Goal: Obtain resource: Obtain resource

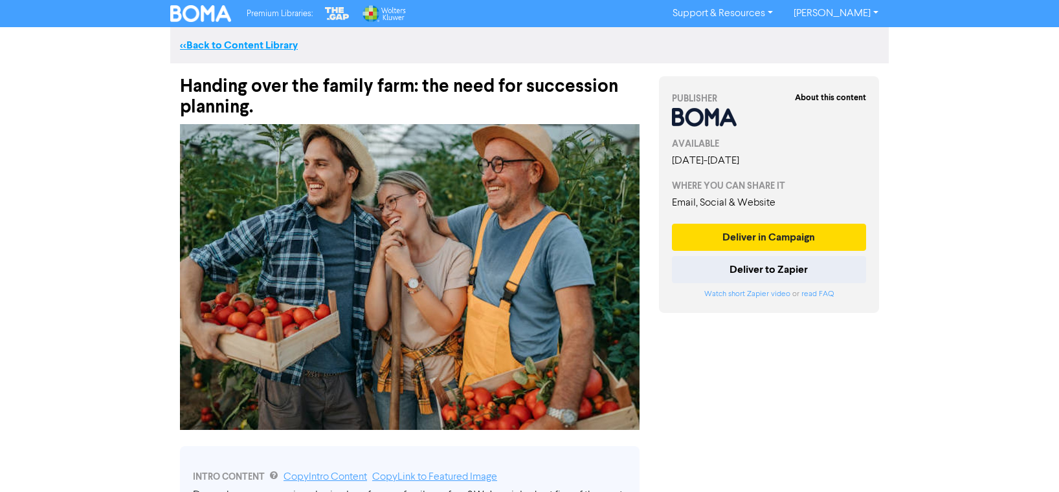
click at [215, 41] on link "<< Back to Content Library" at bounding box center [239, 45] width 118 height 13
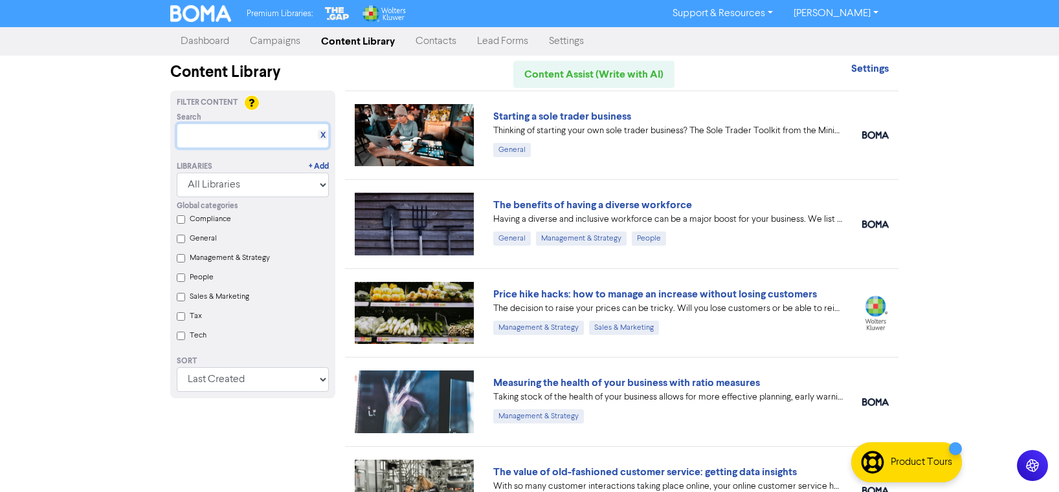
click at [212, 130] on input "text" at bounding box center [253, 136] width 152 height 25
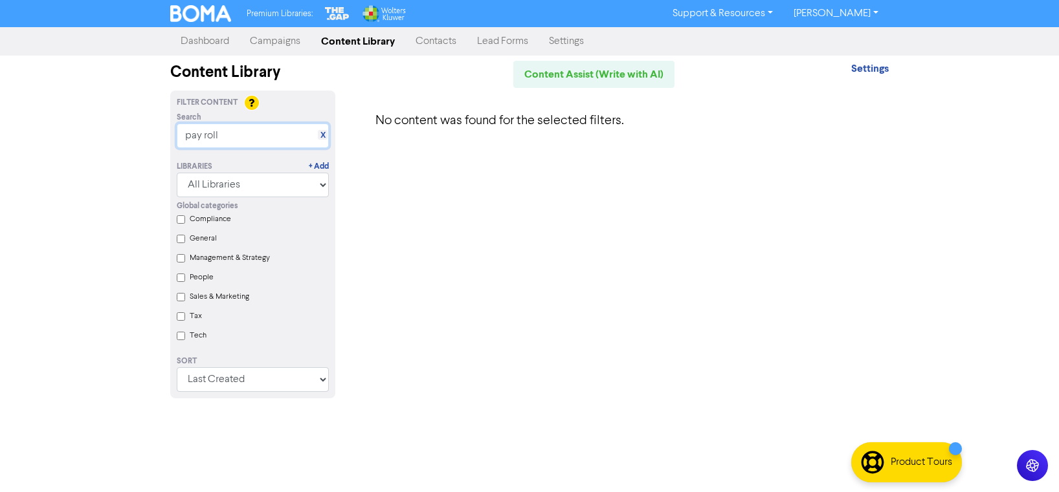
drag, startPoint x: 267, startPoint y: 130, endPoint x: 144, endPoint y: 126, distance: 123.0
click at [144, 126] on div "Premium Libraries: Support & Resources Video Tutorials FAQ & Guides Marketing E…" at bounding box center [529, 246] width 1059 height 492
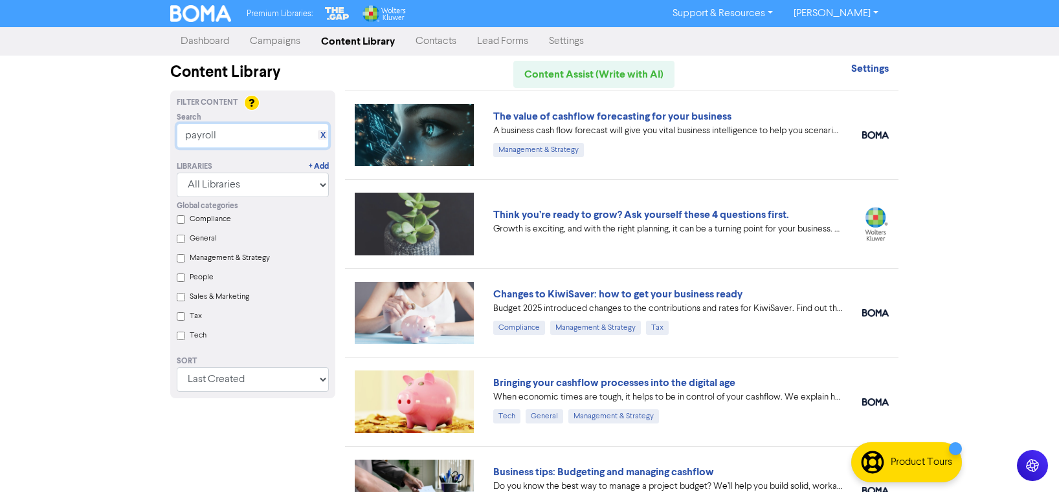
drag, startPoint x: 229, startPoint y: 133, endPoint x: 171, endPoint y: 133, distance: 58.2
click at [171, 133] on div "Search X payroll" at bounding box center [252, 130] width 171 height 36
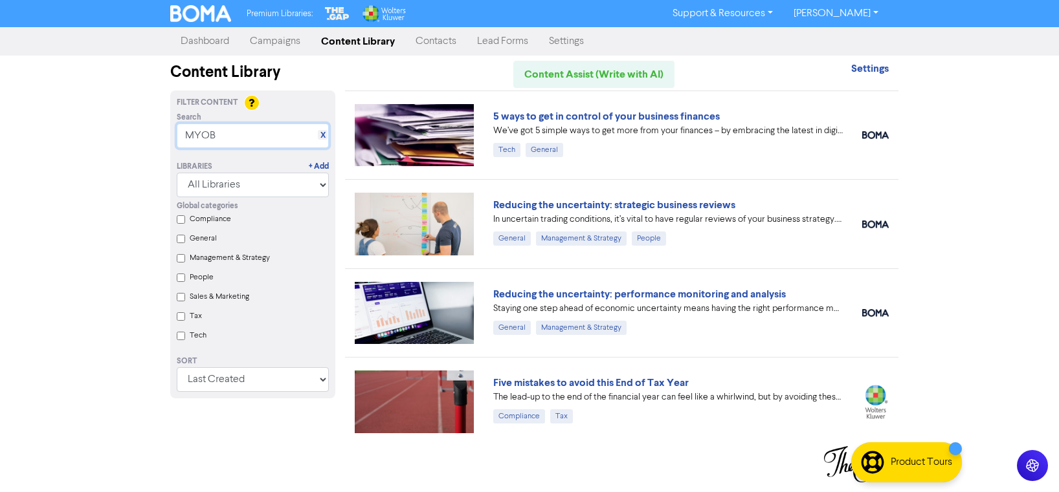
type input "MYOB"
click at [323, 137] on link "X" at bounding box center [322, 136] width 5 height 10
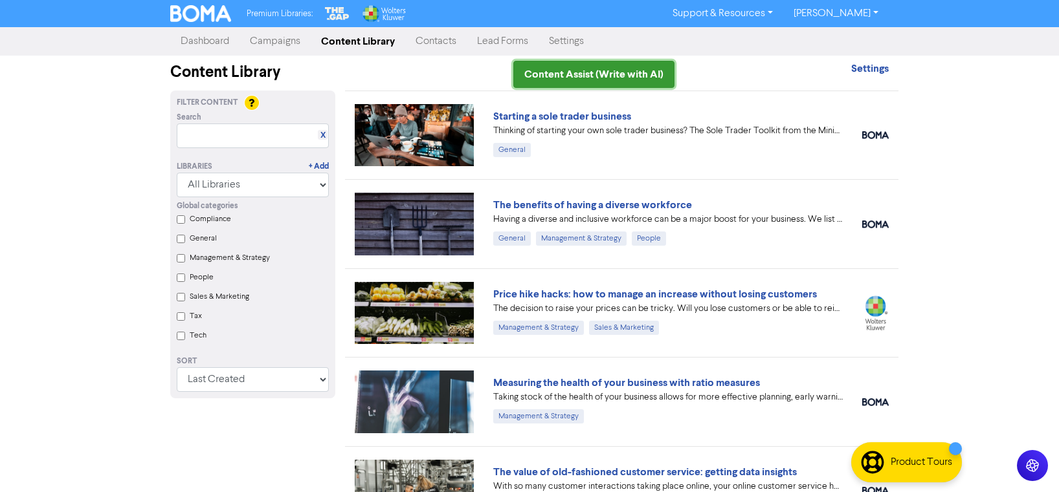
click at [591, 78] on link "Content Assist (Write with AI)" at bounding box center [593, 74] width 161 height 27
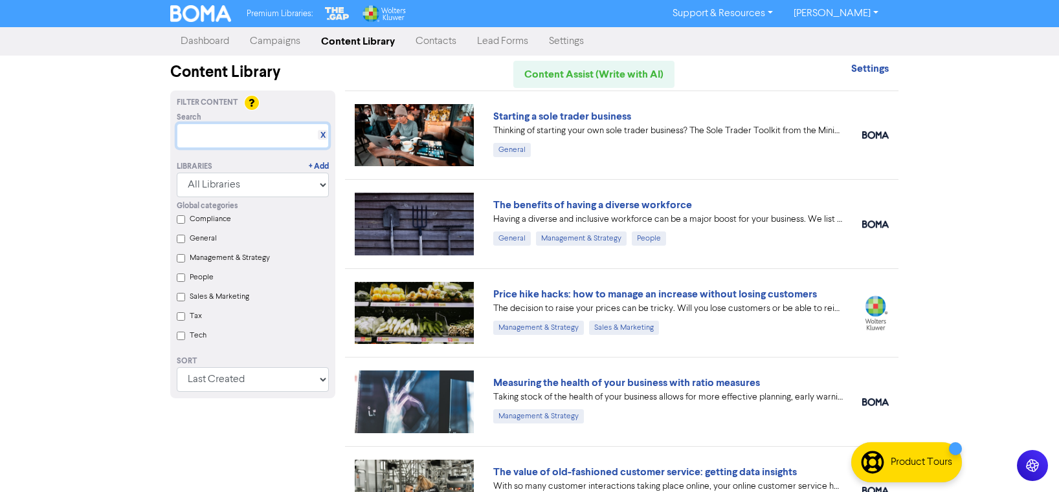
click at [215, 133] on input "text" at bounding box center [253, 136] width 152 height 25
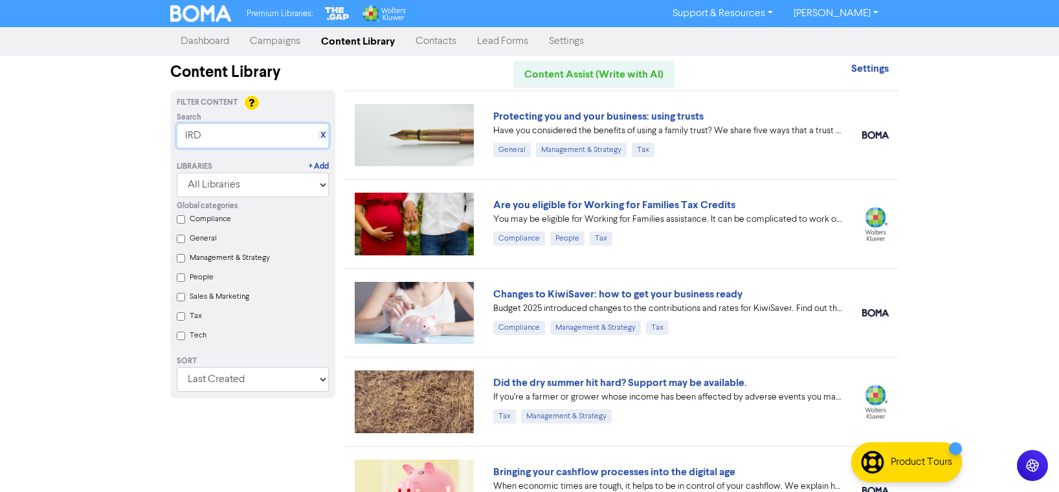
drag, startPoint x: 237, startPoint y: 137, endPoint x: 164, endPoint y: 133, distance: 73.9
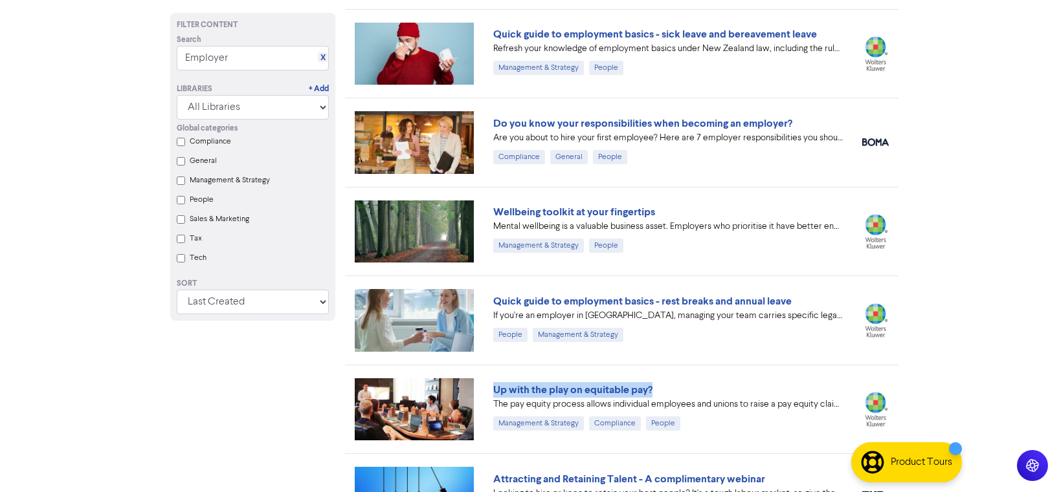
scroll to position [718, 0]
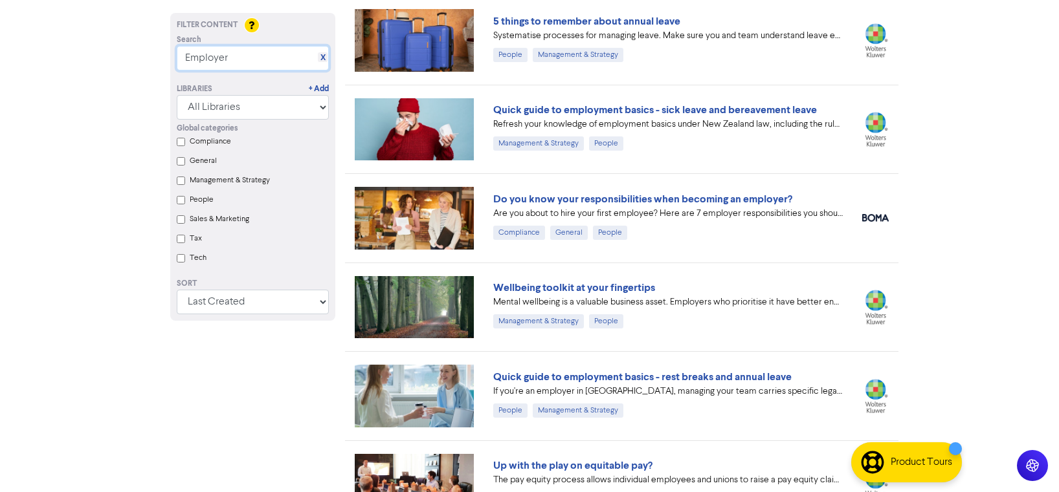
drag, startPoint x: 256, startPoint y: 56, endPoint x: 134, endPoint y: 42, distance: 123.1
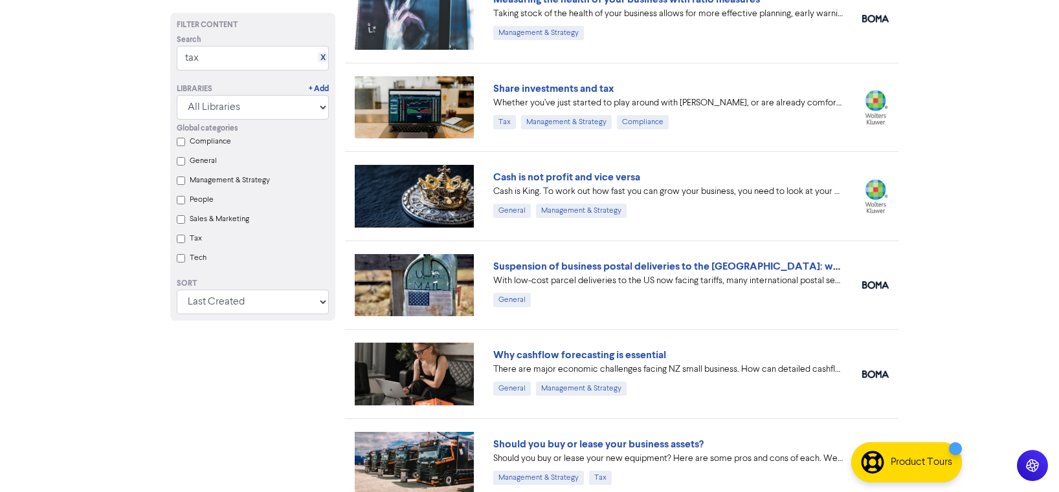
scroll to position [0, 0]
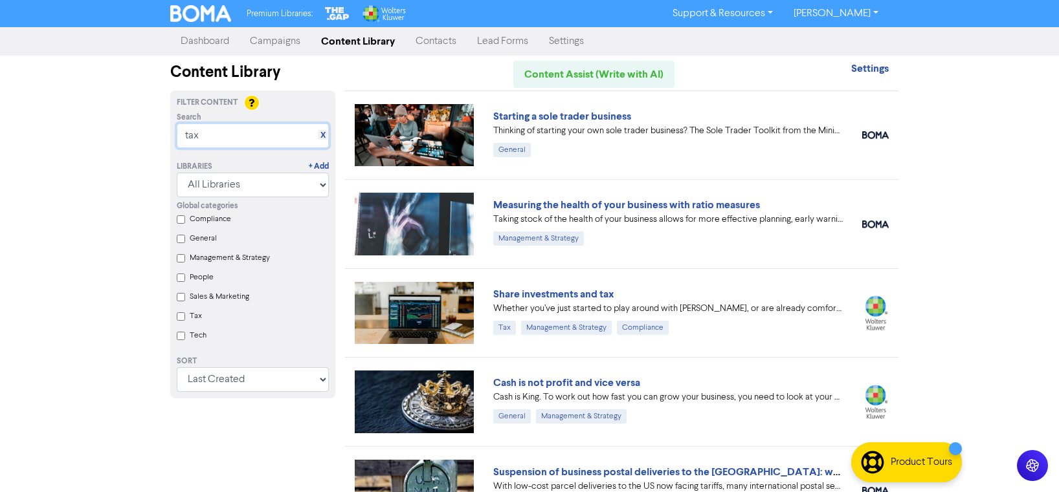
click at [151, 133] on div "Premium Libraries: Support & Resources Video Tutorials FAQ & Guides Marketing E…" at bounding box center [529, 246] width 1059 height 492
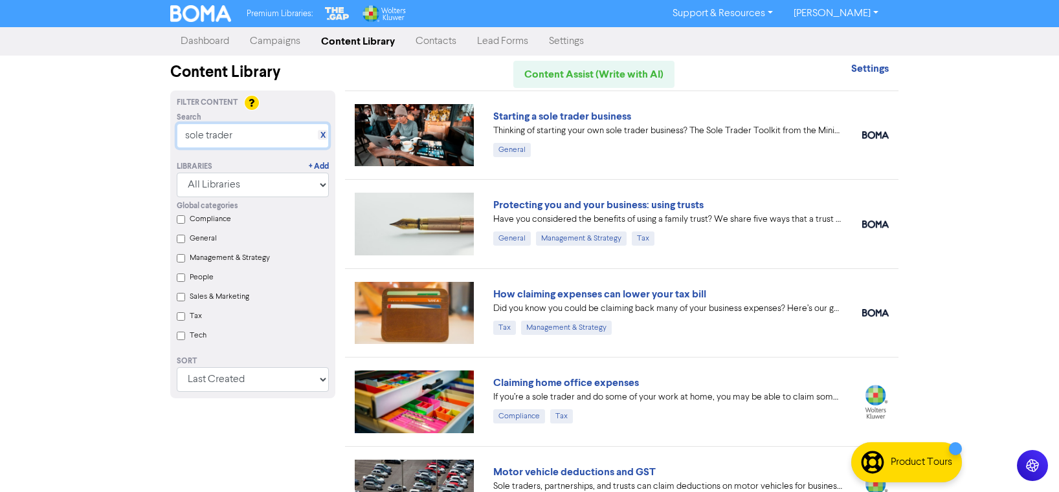
drag, startPoint x: 190, startPoint y: 133, endPoint x: 159, endPoint y: 131, distance: 31.1
click at [159, 131] on div "Premium Libraries: Support & Resources Video Tutorials FAQ & Guides Marketing E…" at bounding box center [529, 246] width 1059 height 492
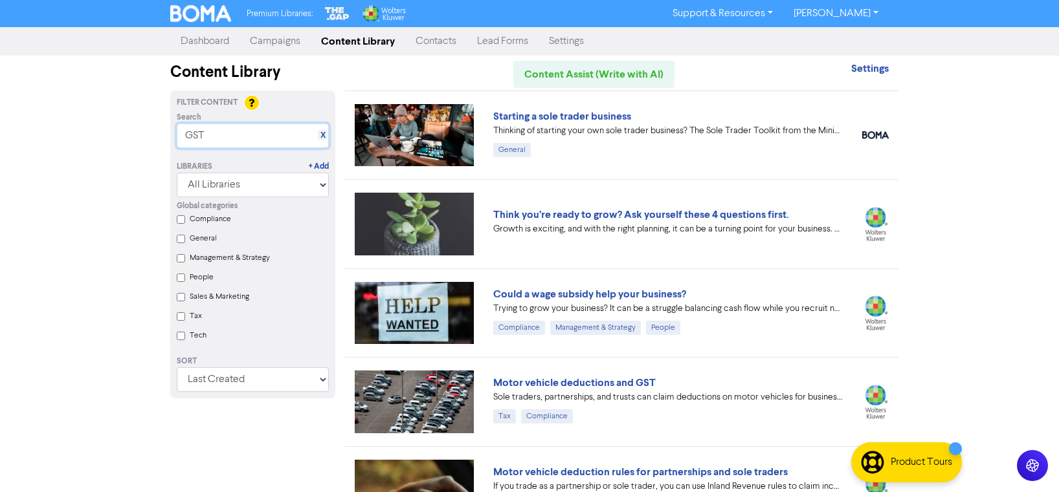
type input "GST"
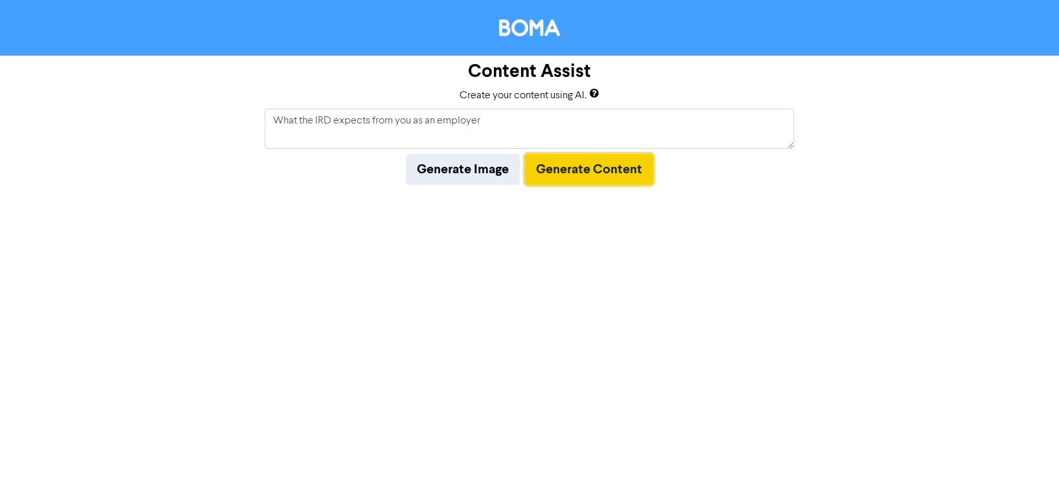
click at [628, 173] on button "Generate Content" at bounding box center [589, 169] width 128 height 31
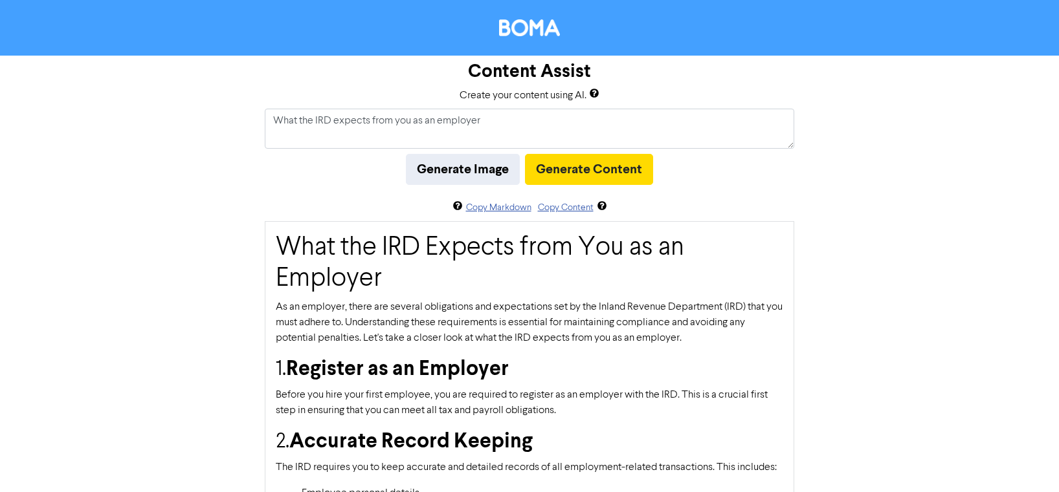
click at [299, 245] on h1 "What the IRD Expects from You as an Employer" at bounding box center [529, 263] width 507 height 62
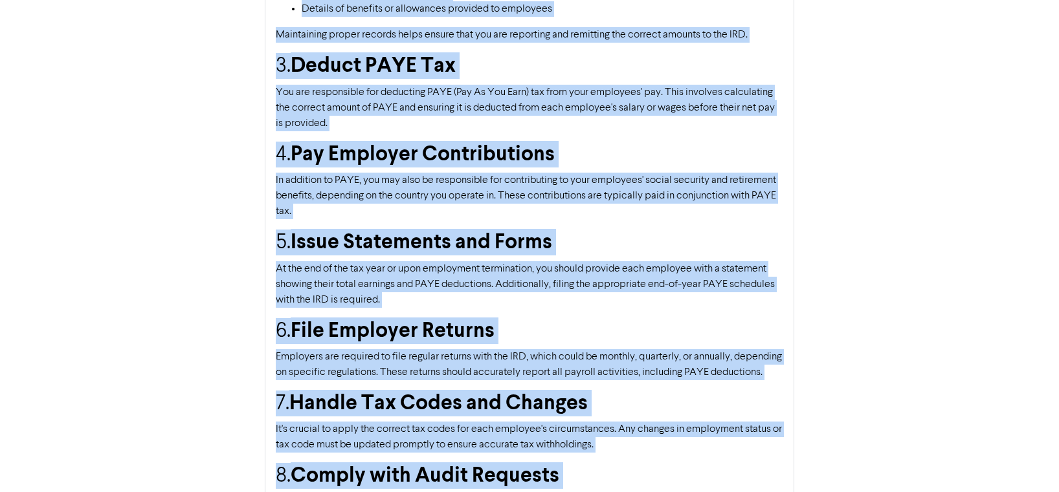
scroll to position [735, 0]
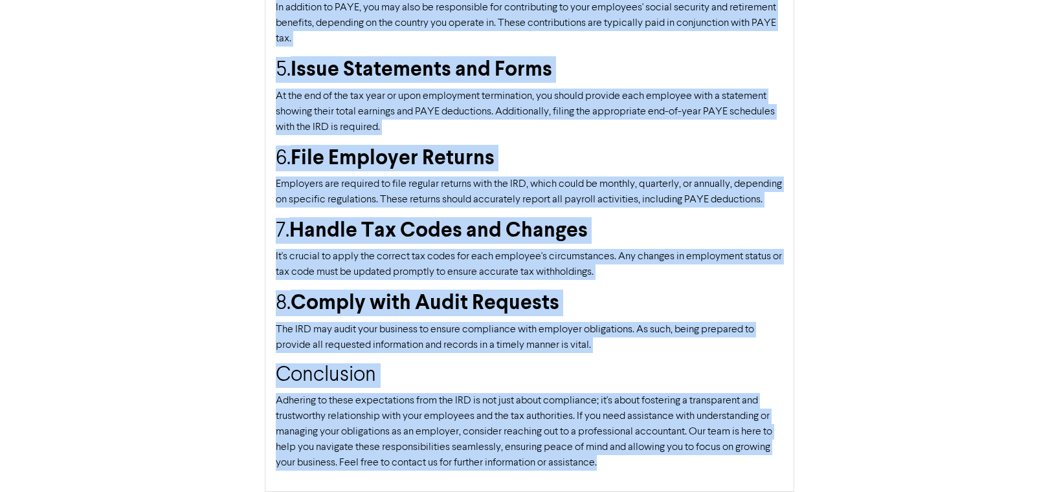
drag, startPoint x: 277, startPoint y: 245, endPoint x: 614, endPoint y: 469, distance: 404.7
copy div "What the IRD Expects from You as an Employer As an employer, there are several …"
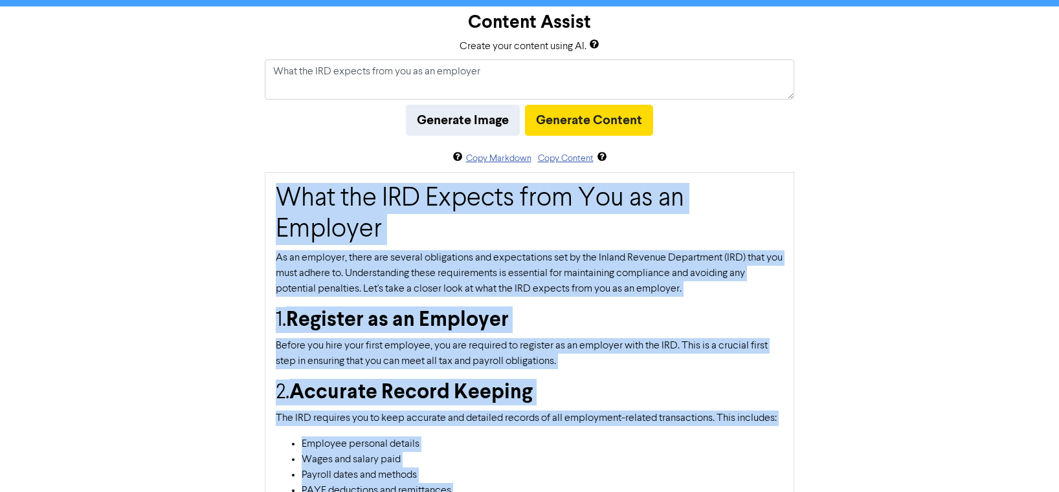
scroll to position [0, 0]
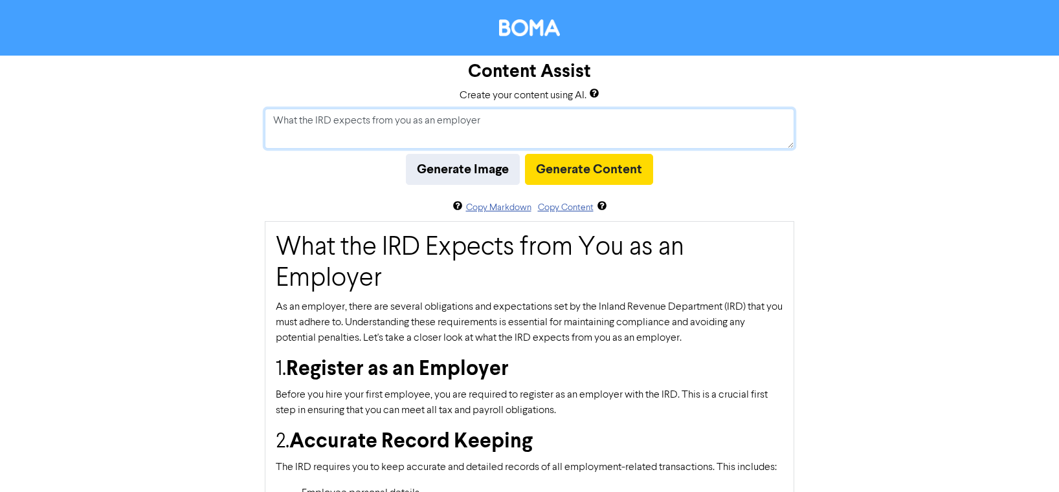
click at [492, 128] on textarea "What the IRD expects from you as an employer" at bounding box center [529, 129] width 529 height 40
click at [492, 129] on textarea "What the IRD expects from you as an employer" at bounding box center [529, 129] width 529 height 40
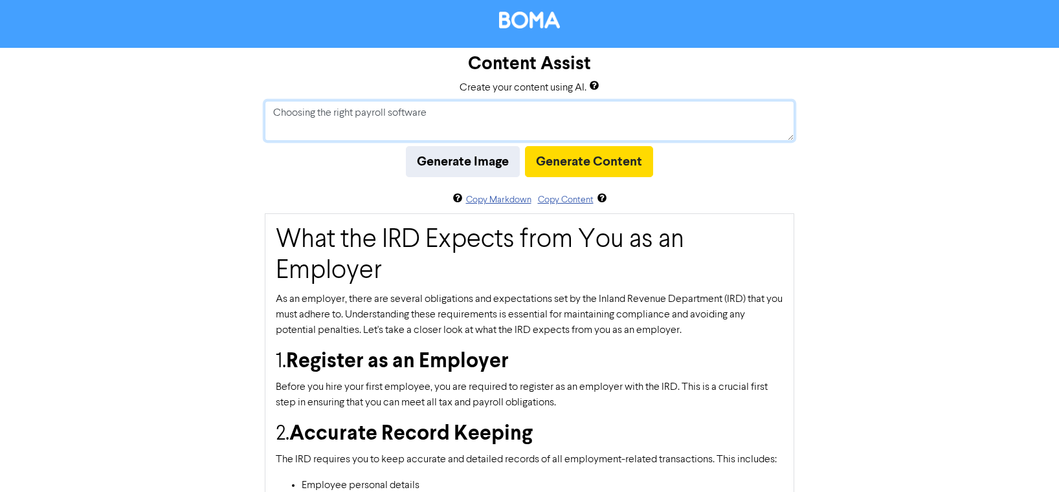
scroll to position [14, 0]
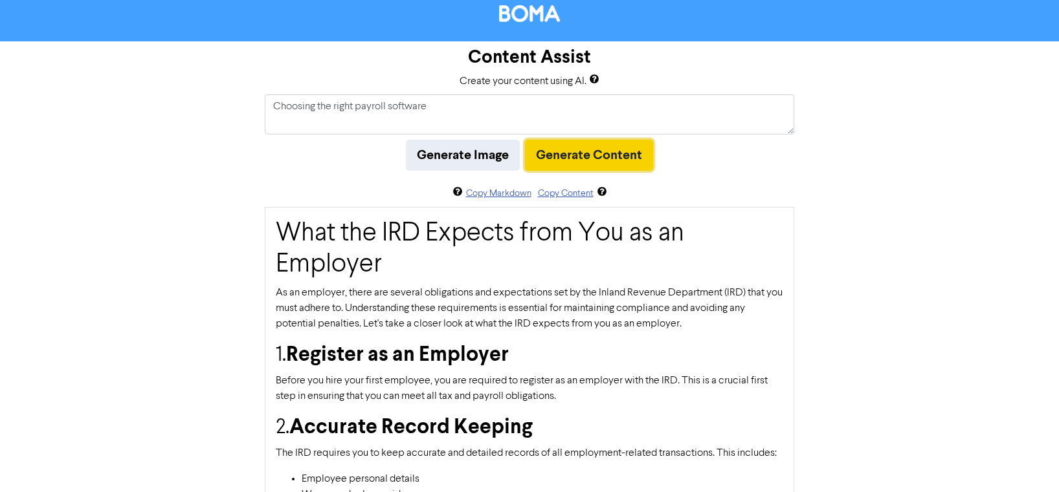
click at [588, 157] on button "Generate Content" at bounding box center [589, 155] width 128 height 31
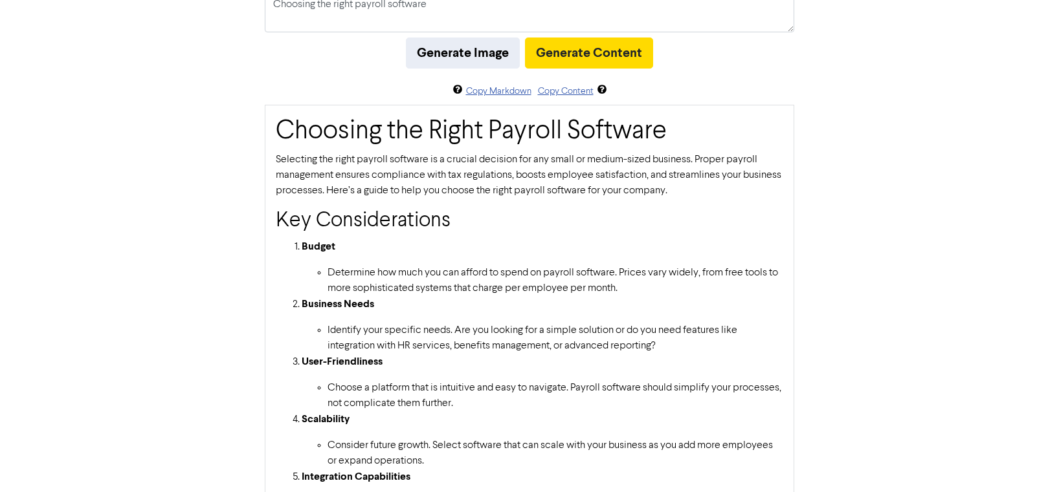
scroll to position [0, 0]
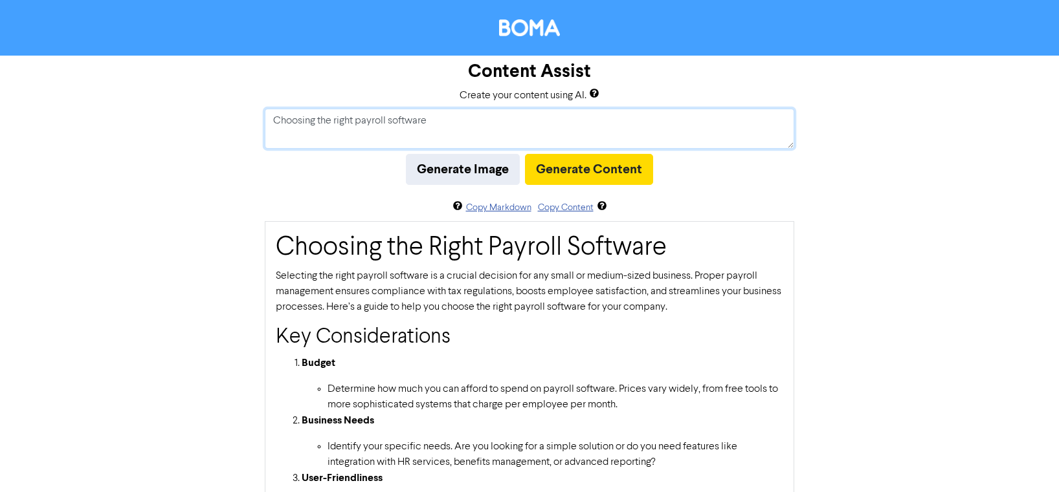
click at [410, 124] on textarea "Choosing the right payroll software" at bounding box center [529, 129] width 529 height 40
paste textarea "Payroll doesn’t have to be a headache: how to simplify & stay compliant"
type textarea "Payroll doesn’t have to be a headache: how to simplify & stay compliant"
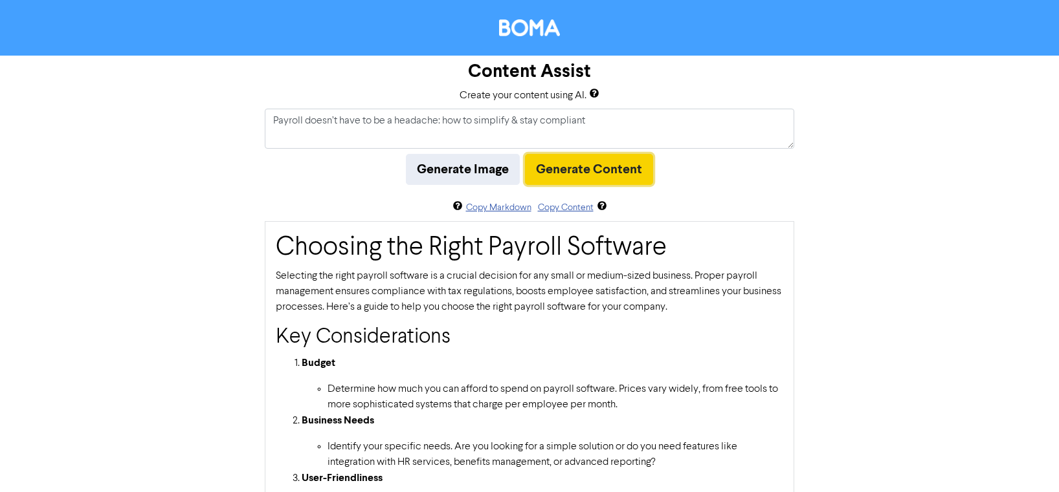
click at [557, 167] on button "Generate Content" at bounding box center [589, 169] width 128 height 31
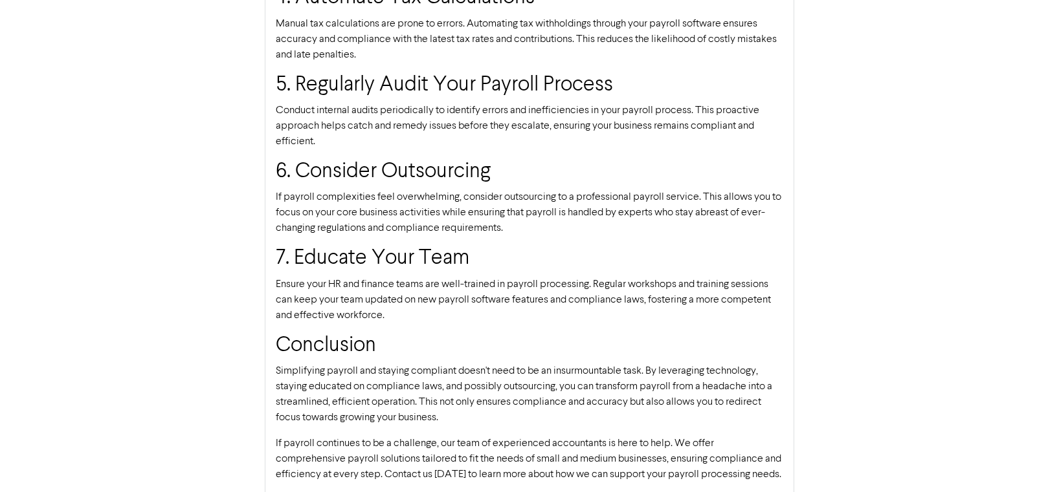
scroll to position [849, 0]
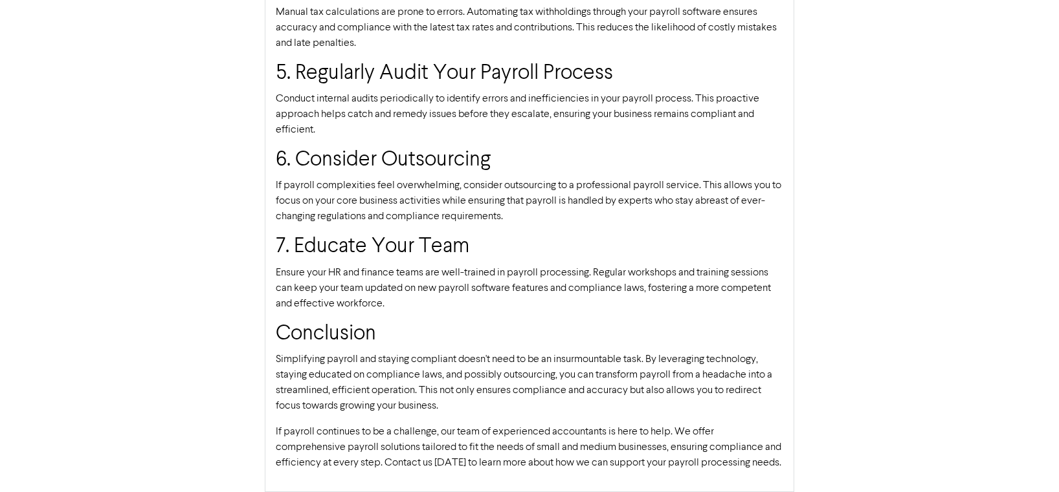
click at [334, 468] on p "If payroll continues to be a challenge, our team of experienced accountants is …" at bounding box center [529, 447] width 507 height 47
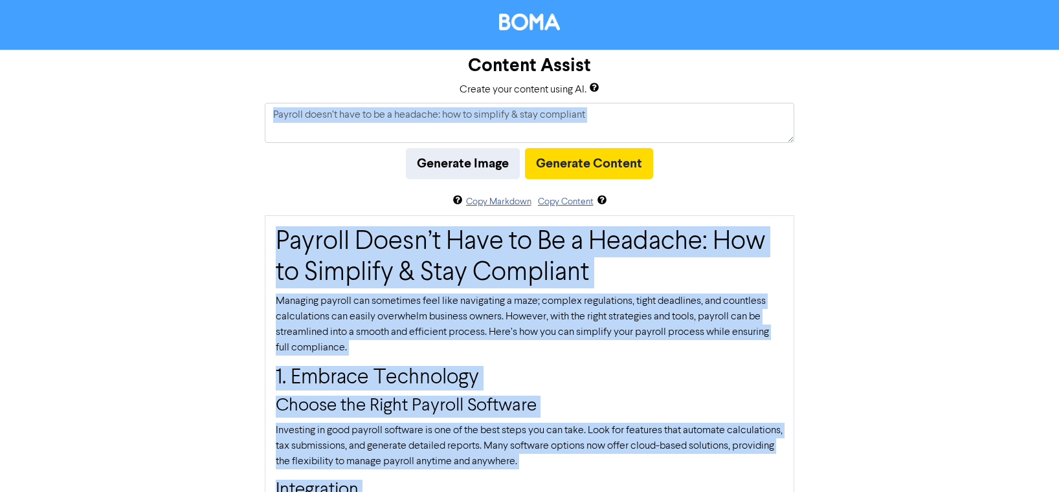
scroll to position [5, 0]
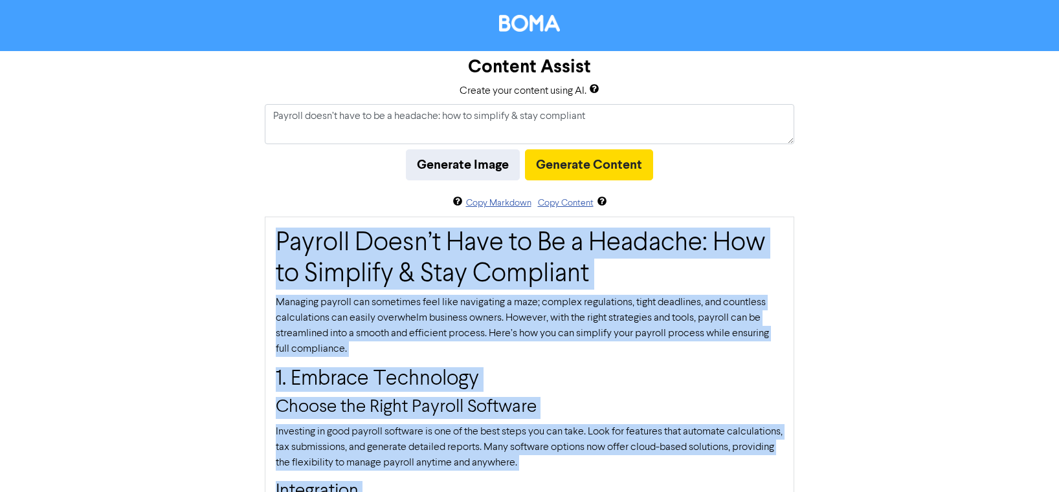
drag, startPoint x: 329, startPoint y: 463, endPoint x: 274, endPoint y: 232, distance: 237.3
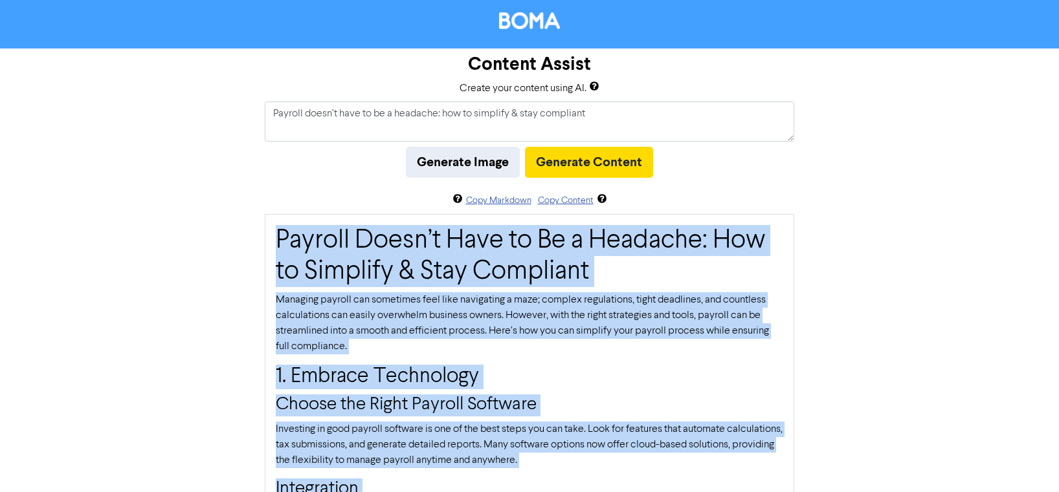
copy div "Payroll Doesn’t Have to Be a Headache: How to Simplify & Stay Compliant Managin…"
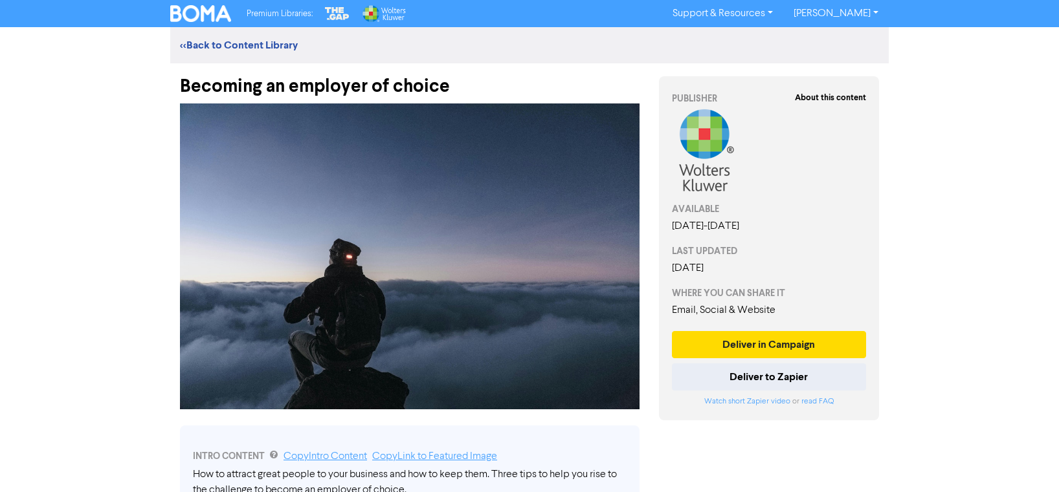
click at [323, 89] on div "Becoming an employer of choice" at bounding box center [409, 80] width 459 height 34
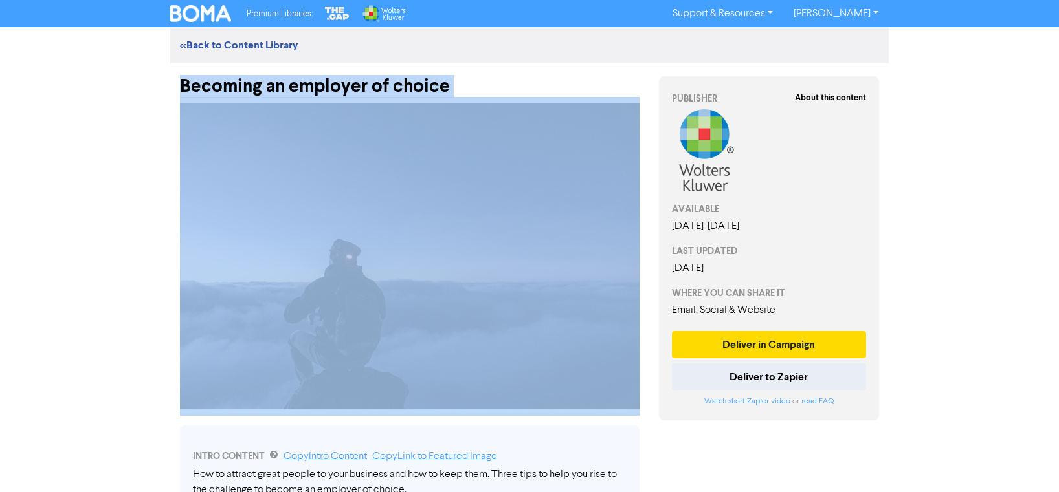
click at [323, 89] on div "Becoming an employer of choice" at bounding box center [409, 80] width 459 height 34
copy div "Becoming an employer of choice"
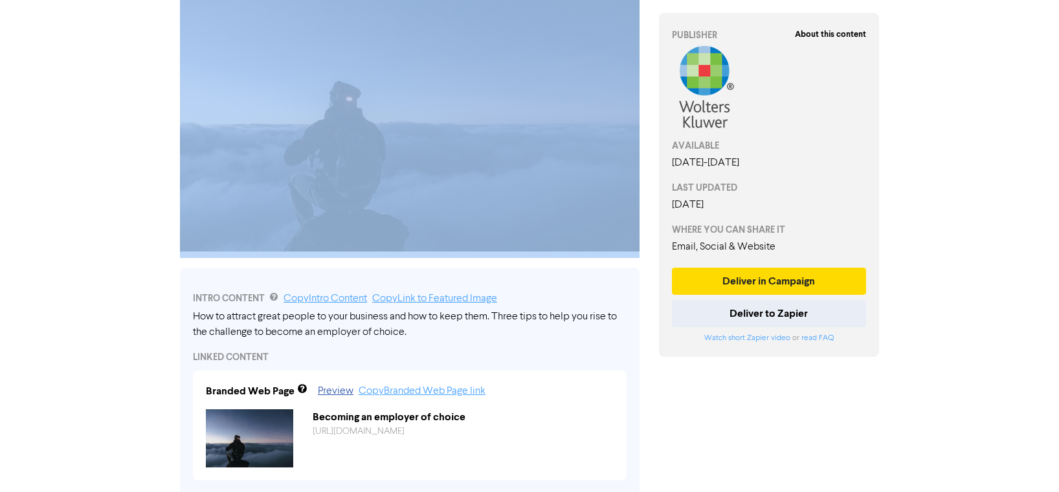
scroll to position [214, 0]
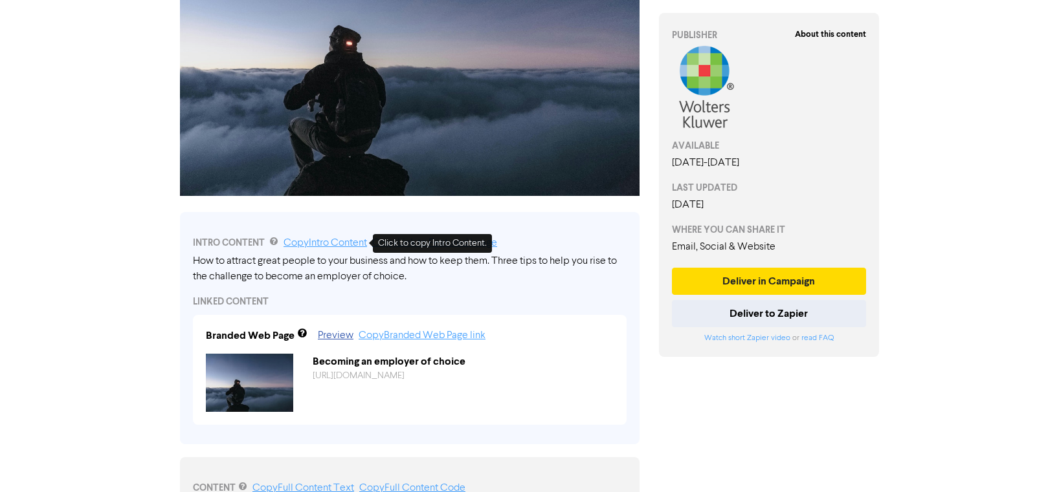
click at [338, 243] on link "Copy Intro Content" at bounding box center [324, 243] width 83 height 10
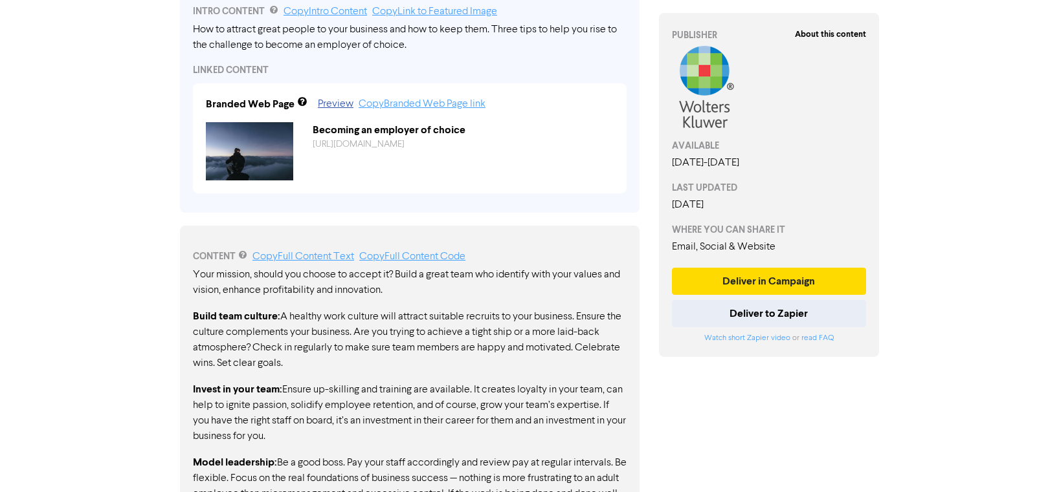
scroll to position [441, 0]
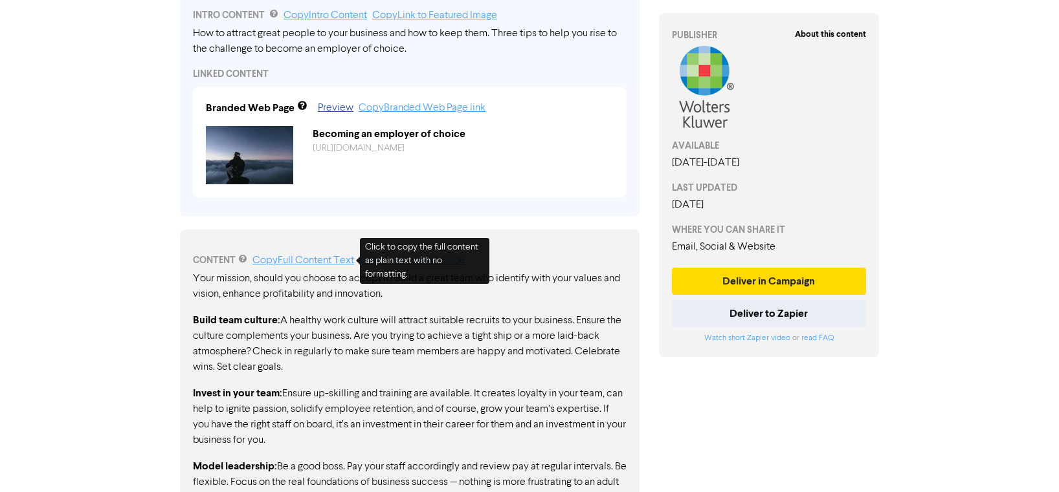
click at [325, 261] on link "Copy Full Content Text" at bounding box center [303, 261] width 102 height 10
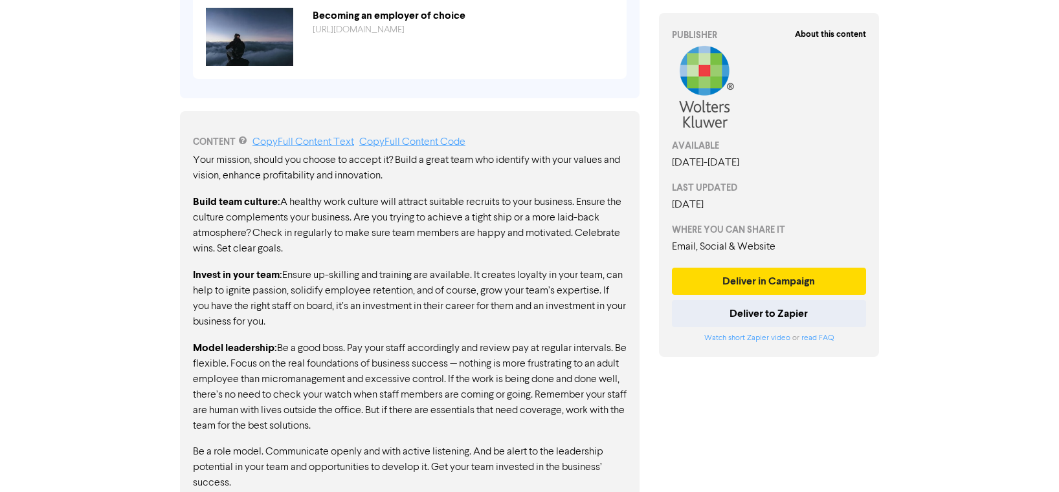
scroll to position [582, 0]
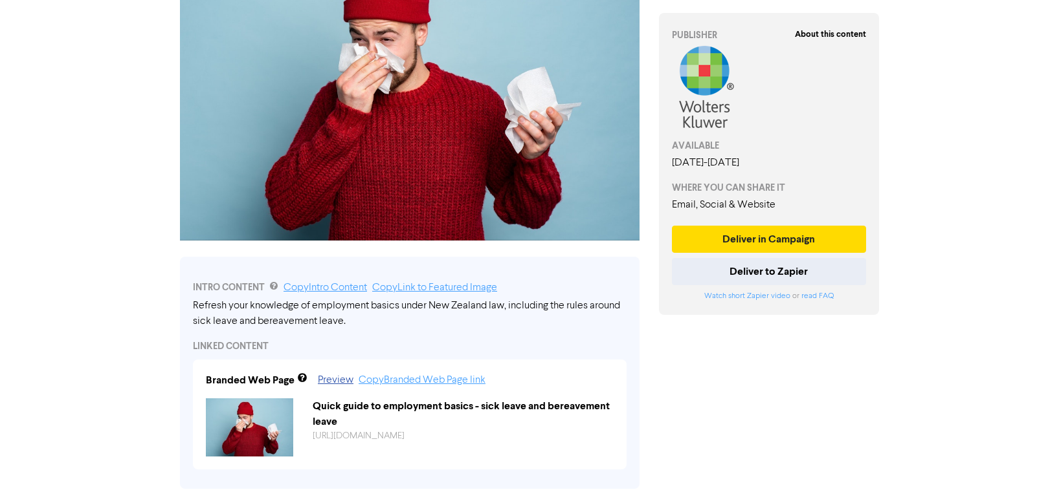
scroll to position [164, 0]
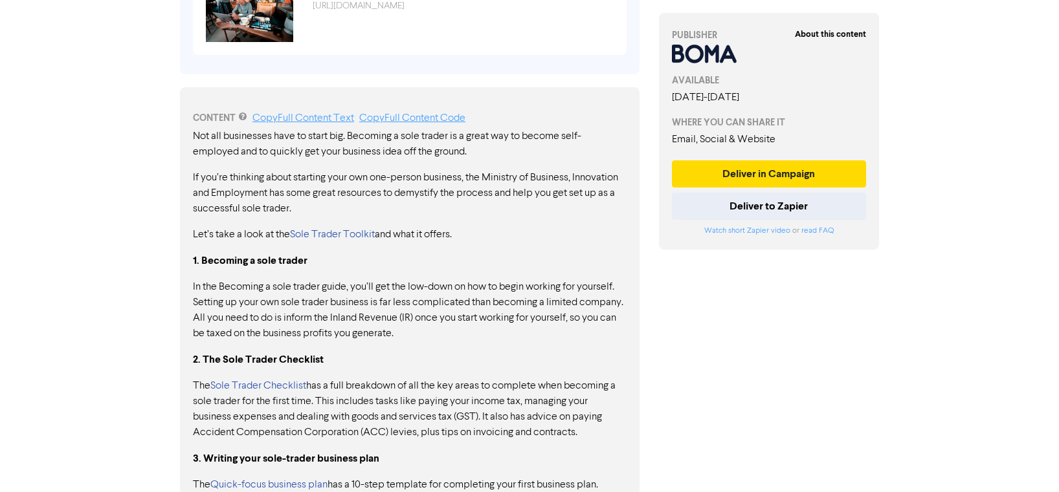
scroll to position [566, 0]
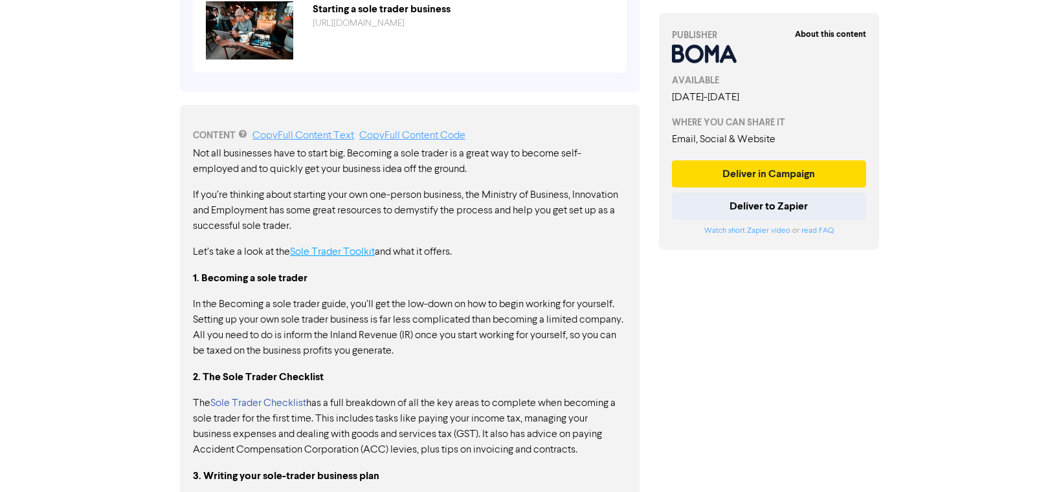
click at [350, 250] on link "Sole Trader Toolkit" at bounding box center [332, 252] width 85 height 10
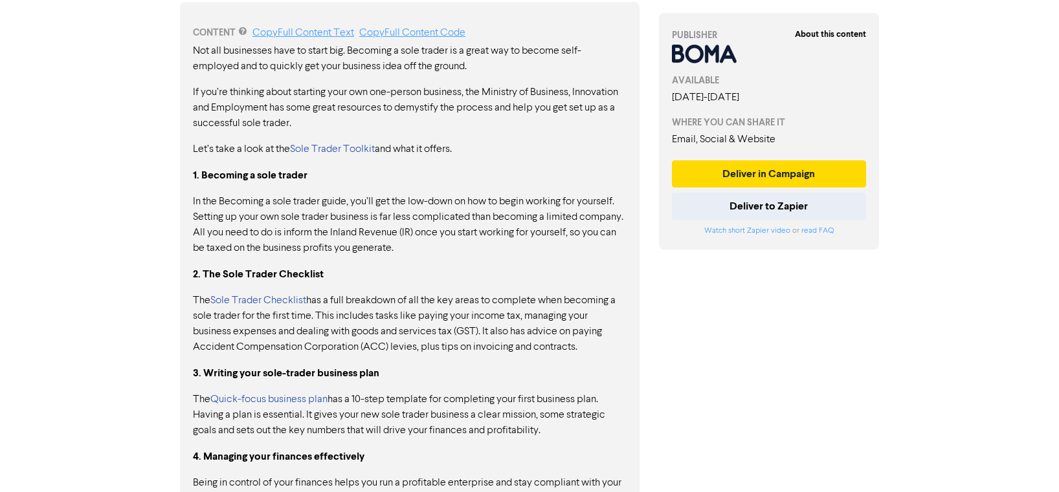
scroll to position [670, 0]
click at [291, 300] on link "Sole Trader Checklist" at bounding box center [258, 300] width 96 height 10
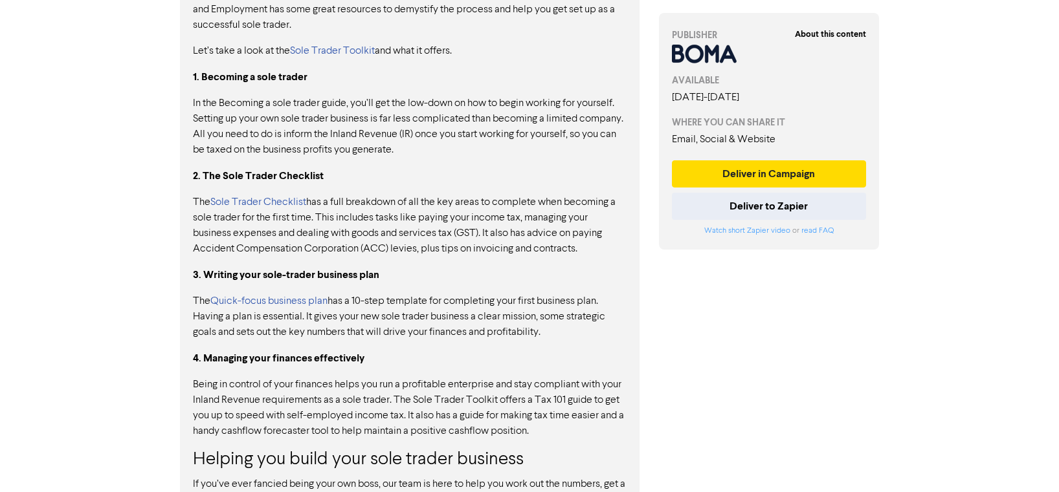
scroll to position [777, 0]
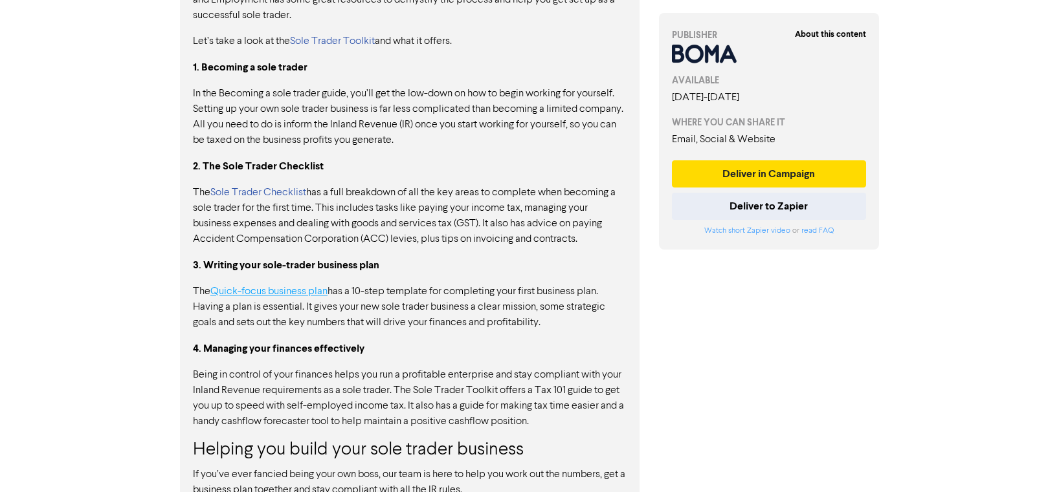
click at [303, 289] on link "Quick-focus business plan" at bounding box center [268, 292] width 117 height 10
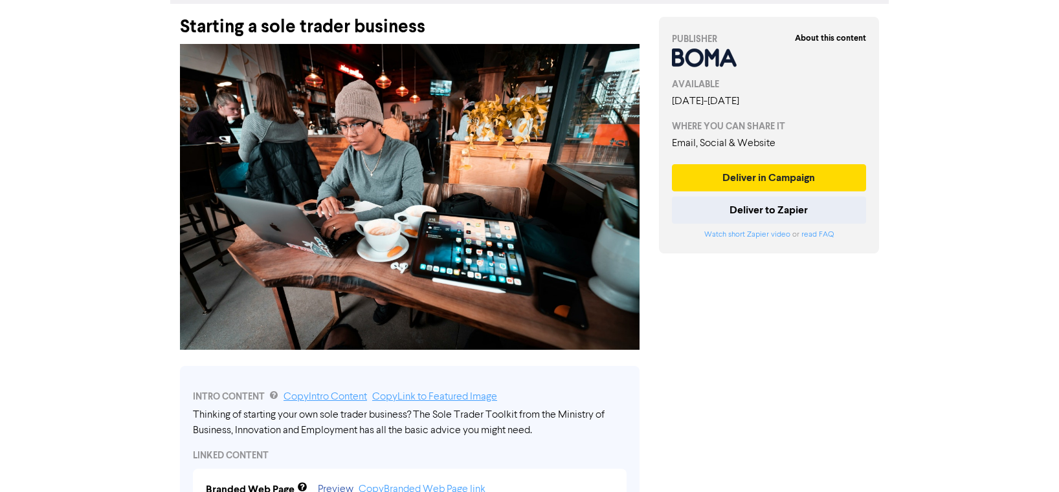
scroll to position [0, 0]
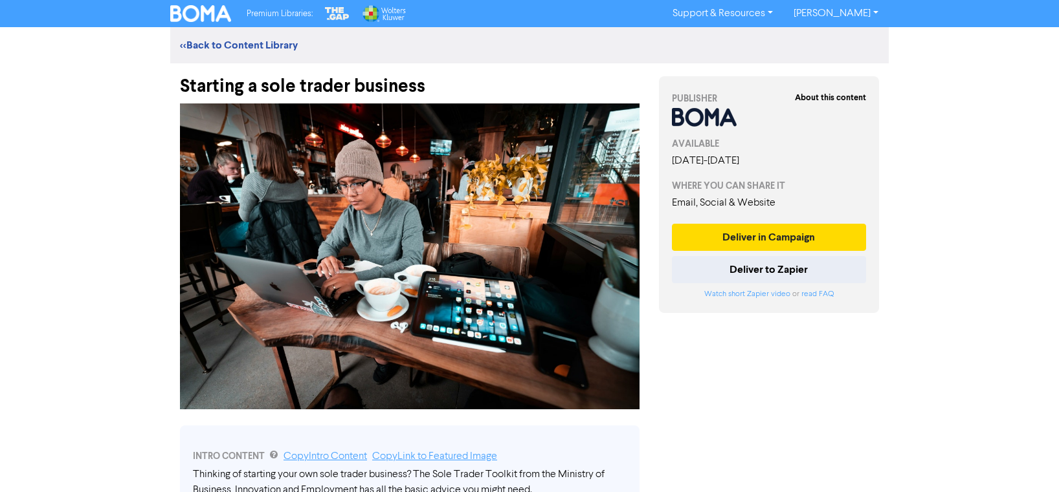
click at [266, 85] on div "Starting a sole trader business" at bounding box center [409, 80] width 459 height 34
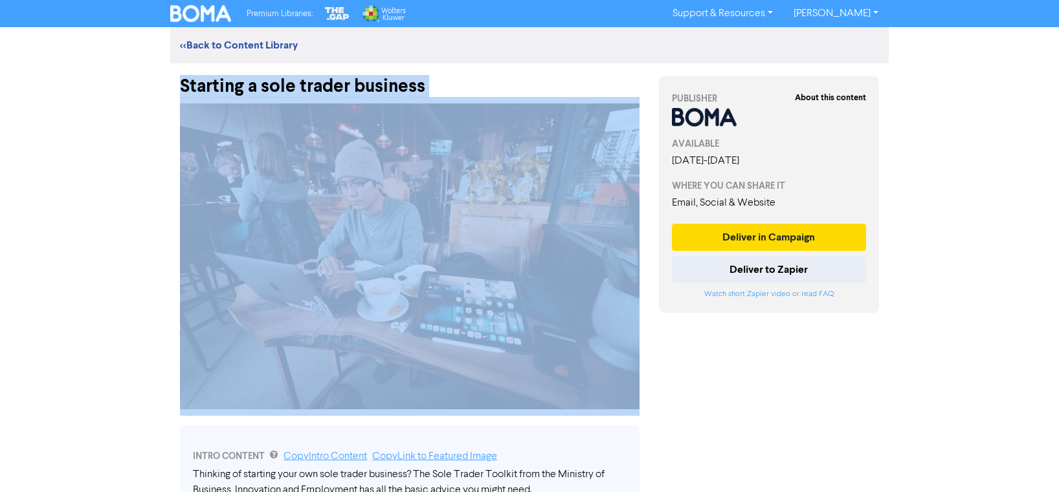
click at [266, 85] on div "Starting a sole trader business" at bounding box center [409, 80] width 459 height 34
copy div "Starting a sole trader business"
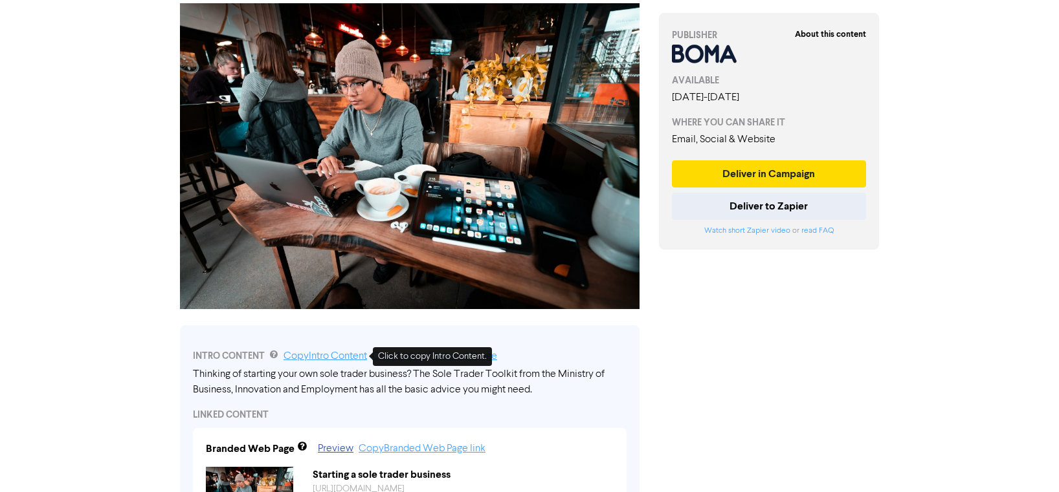
click at [340, 355] on link "Copy Intro Content" at bounding box center [324, 356] width 83 height 10
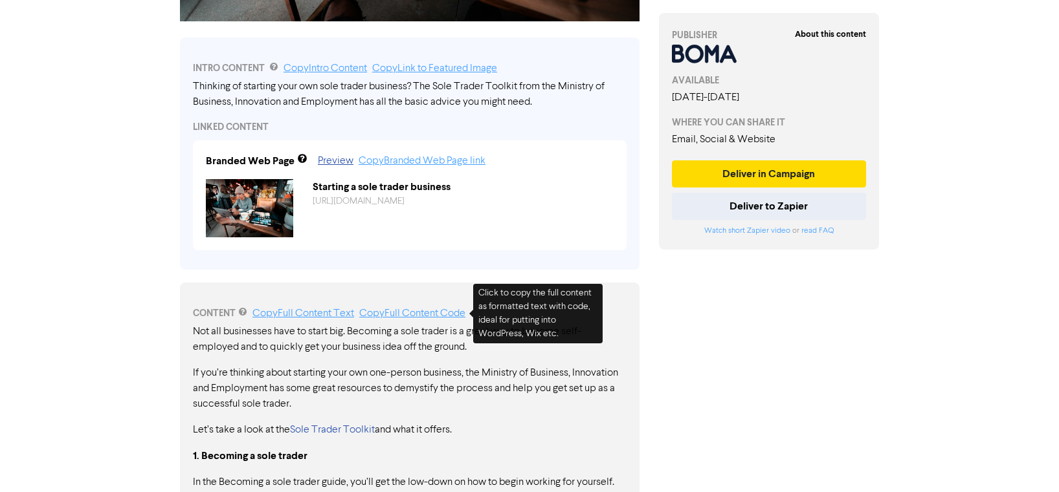
scroll to position [428, 0]
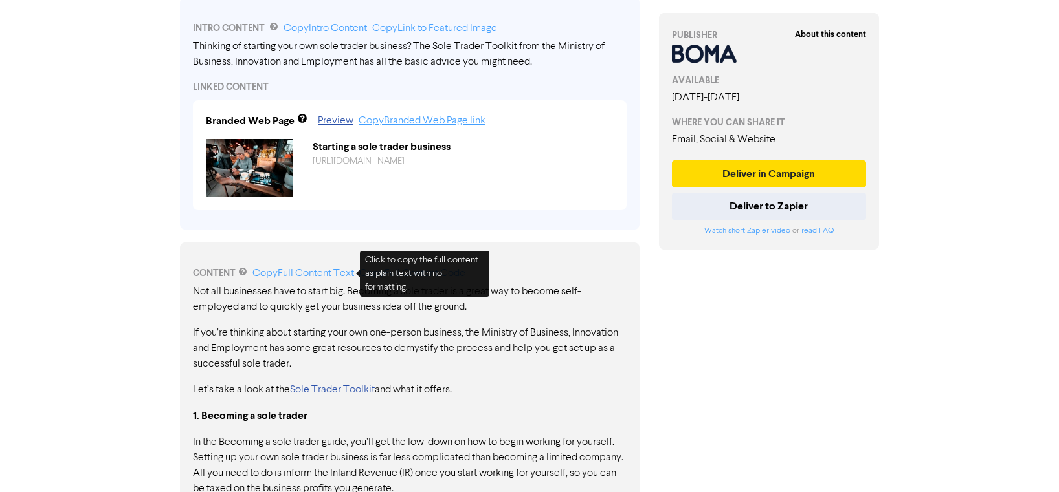
click at [321, 274] on link "Copy Full Content Text" at bounding box center [303, 274] width 102 height 10
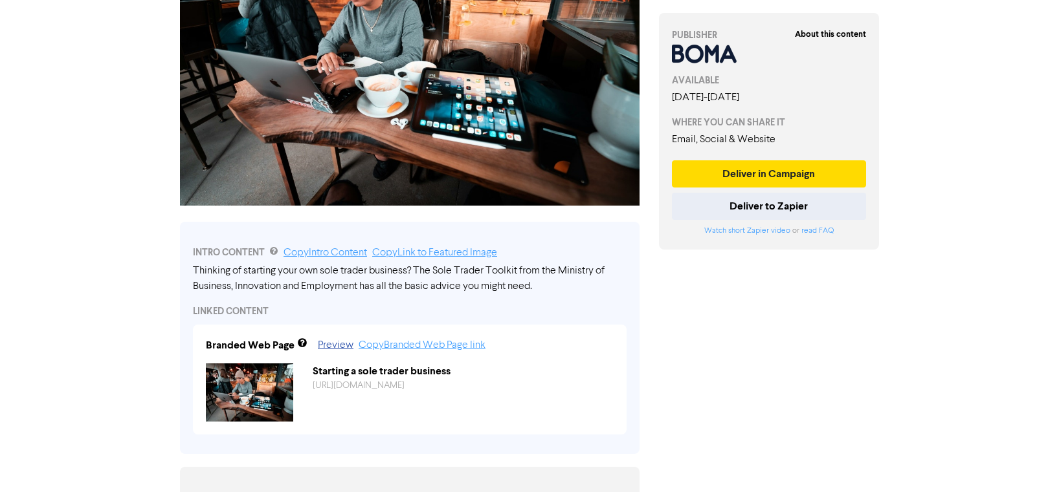
scroll to position [0, 0]
